Goal: Use online tool/utility: Utilize a website feature to perform a specific function

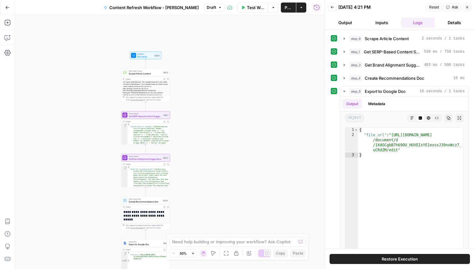
click at [247, 8] on span "Test Workflow" at bounding box center [256, 7] width 18 height 6
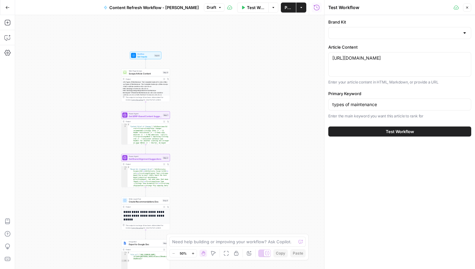
type input "Tractian EN"
click at [367, 61] on textarea "[URL][DOMAIN_NAME]" at bounding box center [400, 58] width 135 height 6
paste textarea "labor-shortage-us"
type textarea "[URL][DOMAIN_NAME]"
click at [368, 102] on input "types of maintenance" at bounding box center [400, 105] width 135 height 6
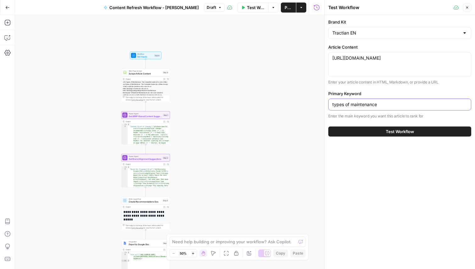
paste input "maintenance with small crew"
type input "maintenance with small crew"
click at [382, 132] on button "Test Workflow" at bounding box center [399, 132] width 143 height 10
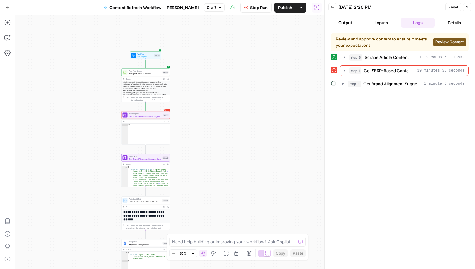
click at [443, 42] on span "Review Content" at bounding box center [450, 42] width 28 height 6
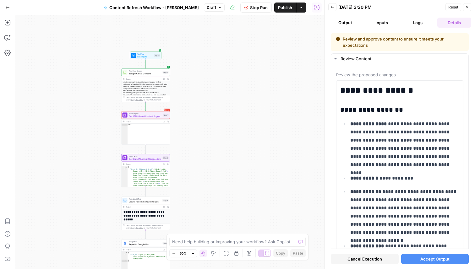
click at [418, 258] on button "Accept Output" at bounding box center [435, 259] width 68 height 10
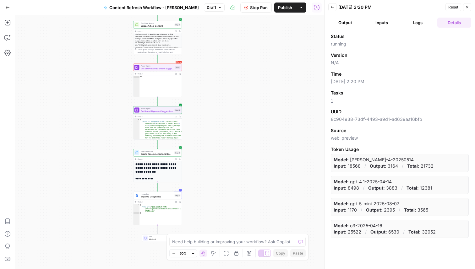
click at [468, 6] on icon "button" at bounding box center [467, 7] width 2 height 2
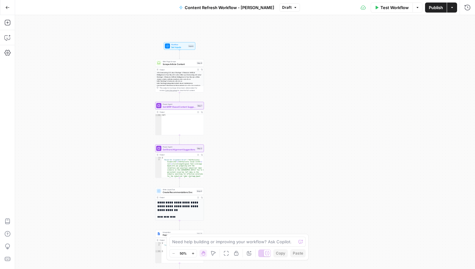
click at [354, 66] on div "Workflow Set Inputs Inputs Web Page Scrape Scrape Article Content Step 6 Output…" at bounding box center [245, 142] width 460 height 254
click at [386, 12] on button "Test Workflow" at bounding box center [392, 8] width 42 height 10
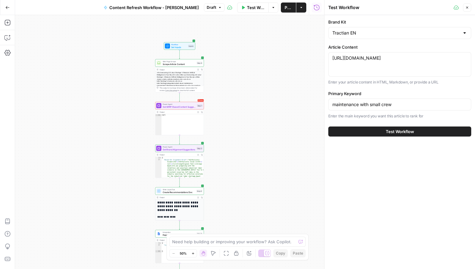
click at [380, 132] on button "Test Workflow" at bounding box center [399, 132] width 143 height 10
